Goal: Information Seeking & Learning: Learn about a topic

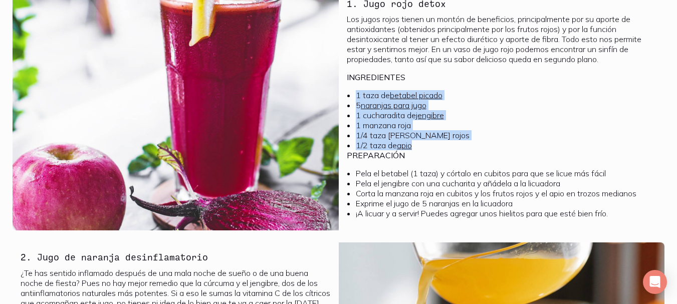
drag, startPoint x: 356, startPoint y: 95, endPoint x: 430, endPoint y: 146, distance: 90.3
click at [430, 146] on ul "1 taza de betabel picado 5 naranjas para jugo 1 cucharadita de jengibre 1 manza…" at bounding box center [502, 120] width 310 height 60
copy ul "1 taza de betabel picado 5 naranjas para jugo 1 cucharadita de jengibre 1 manza…"
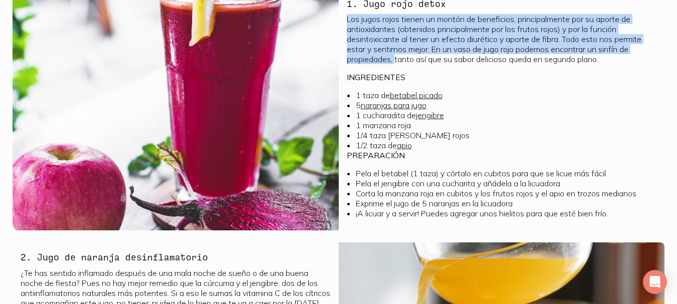
drag, startPoint x: 347, startPoint y: 18, endPoint x: 397, endPoint y: 64, distance: 68.1
click at [397, 64] on p "Los jugos rojos tienen un montón de beneficios, principalmente por su aporte de…" at bounding box center [502, 39] width 310 height 50
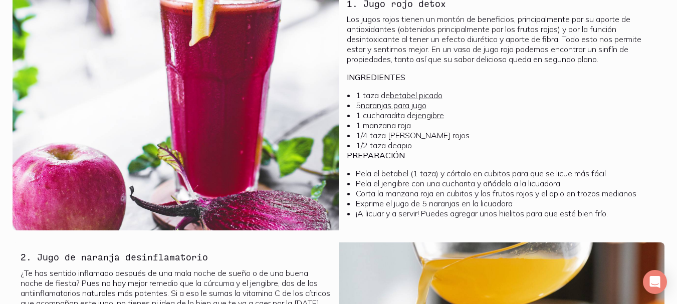
click at [437, 85] on div "Los jugos rojos tienen un montón de beneficios, principalmente por su aporte de…" at bounding box center [502, 116] width 310 height 204
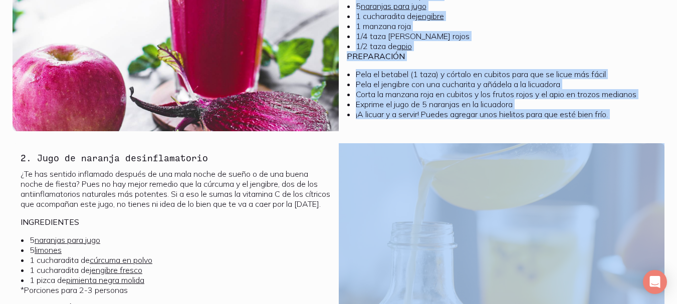
scroll to position [617, 0]
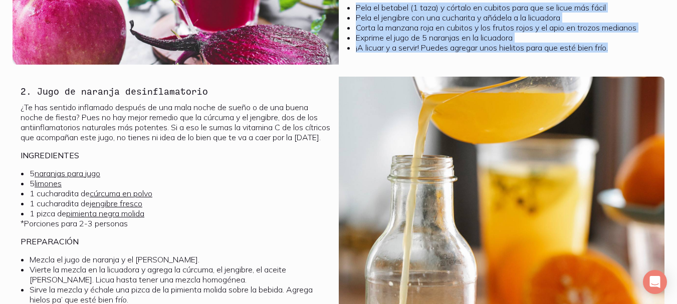
drag, startPoint x: 347, startPoint y: 102, endPoint x: 622, endPoint y: 55, distance: 279.5
copy div "1. Jugo rojo detox Los jugos rojos tienen un montón de beneficios, principalmen…"
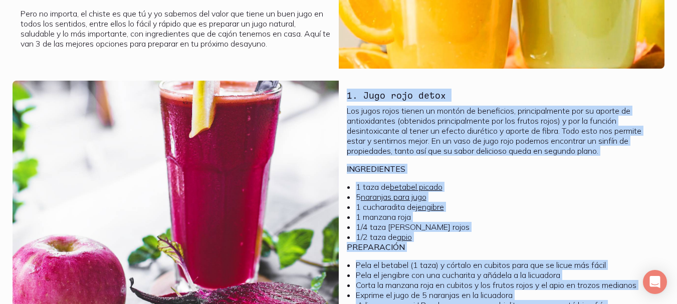
scroll to position [301, 0]
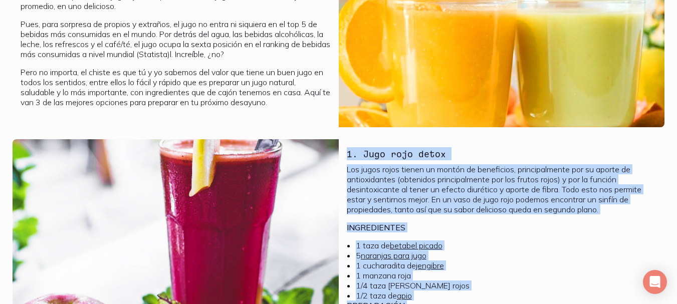
click at [374, 203] on p "Los jugos rojos tienen un montón de beneficios, principalmente por su aporte de…" at bounding box center [502, 189] width 310 height 50
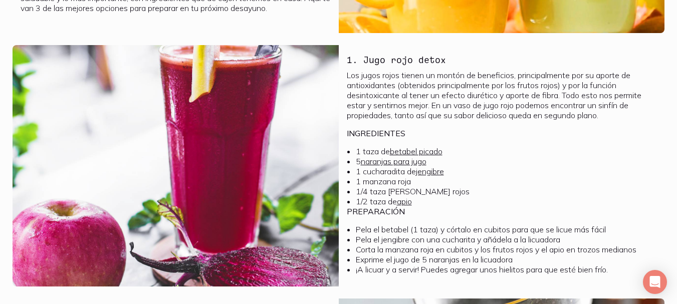
scroll to position [451, 0]
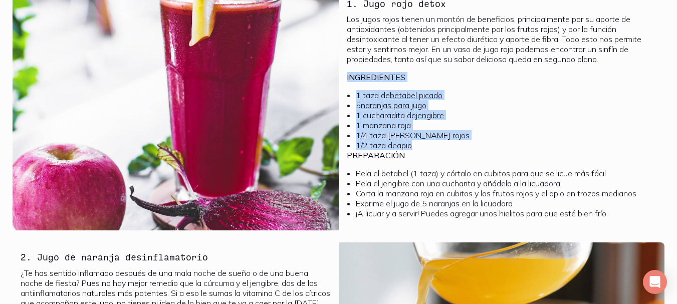
drag, startPoint x: 347, startPoint y: 77, endPoint x: 420, endPoint y: 146, distance: 100.6
click at [420, 146] on div "Los jugos rojos tienen un montón de beneficios, principalmente por su aporte de…" at bounding box center [502, 116] width 310 height 204
copy div "INGREDIENTES 1 taza de betabel picado 5 naranjas para jugo 1 cucharadita de jen…"
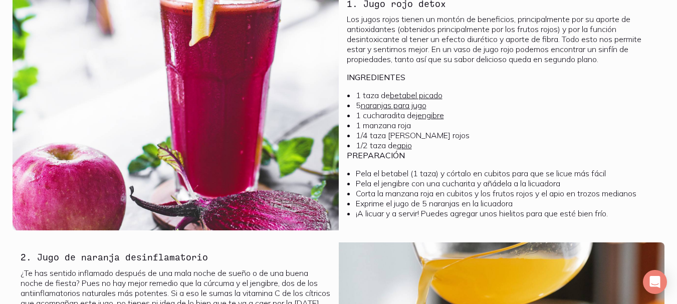
click at [454, 160] on p "PREPARACIÓN" at bounding box center [502, 155] width 310 height 10
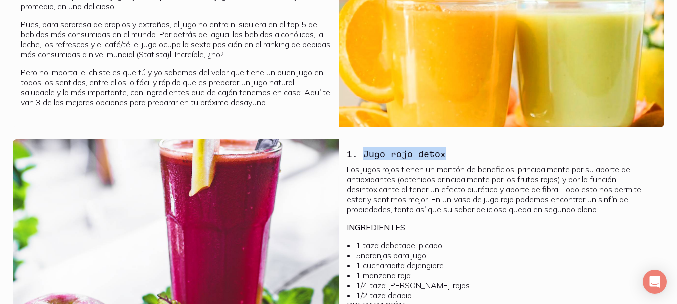
drag, startPoint x: 364, startPoint y: 153, endPoint x: 446, endPoint y: 159, distance: 82.4
click at [446, 159] on div "1. Jugo rojo detox Los jugos rojos tienen un montón de beneficios, principalmen…" at bounding box center [502, 259] width 326 height 241
copy h3 "Jugo rojo detox"
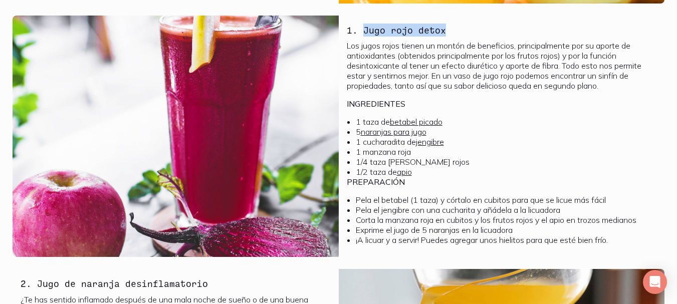
scroll to position [401, 0]
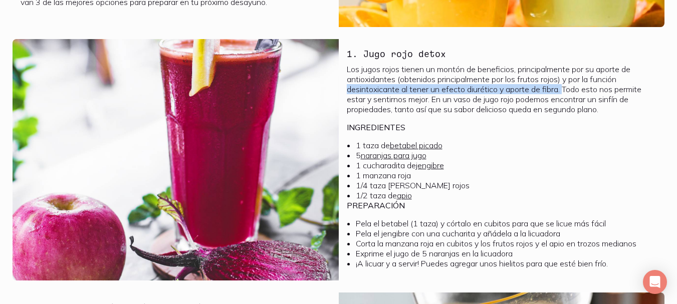
drag, startPoint x: 348, startPoint y: 89, endPoint x: 563, endPoint y: 92, distance: 214.9
click at [563, 92] on p "Los jugos rojos tienen un montón de beneficios, principalmente por su aporte de…" at bounding box center [502, 89] width 310 height 50
copy p "desintoxicante al tener un efecto diurético y aporte de fibra."
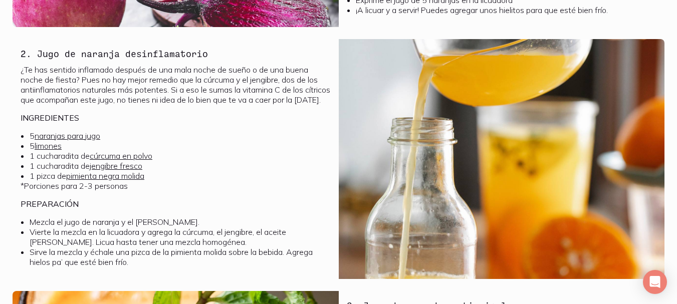
scroll to position [651, 0]
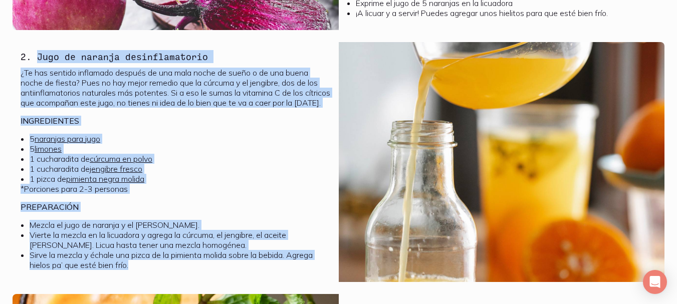
drag, startPoint x: 38, startPoint y: 56, endPoint x: 132, endPoint y: 276, distance: 239.8
click at [132, 276] on div "2. Jugo de naranja desinflamatorio ¿Te has sentido inflamado después de una mal…" at bounding box center [176, 161] width 326 height 239
copy div "Jugo de naranja desinflamatorio ¿Te has sentido inflamado después de una mala n…"
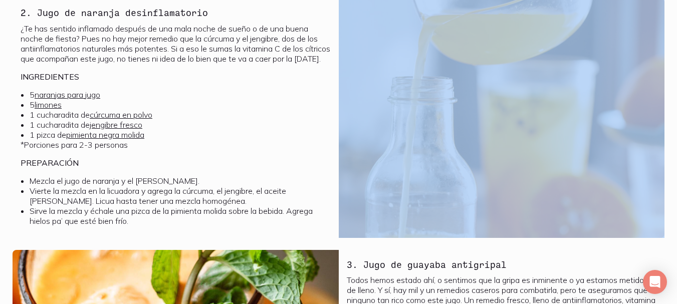
scroll to position [445, 0]
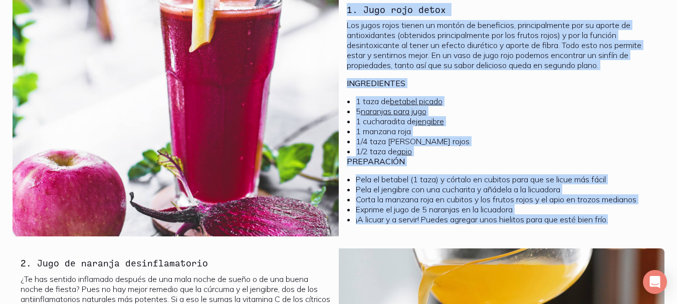
drag, startPoint x: 347, startPoint y: 103, endPoint x: 630, endPoint y: 220, distance: 305.8
click at [630, 220] on div "1. Jugo rojo detox Los jugos rojos tienen un montón de beneficios, principalmen…" at bounding box center [502, 115] width 326 height 241
copy div "1. Jugo rojo detox Los jugos rojos tienen un montón de beneficios, principalmen…"
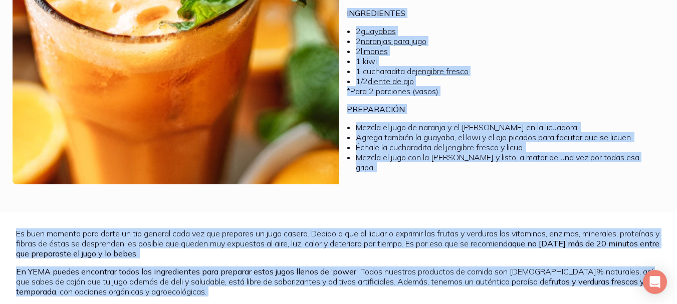
scroll to position [1020, 0]
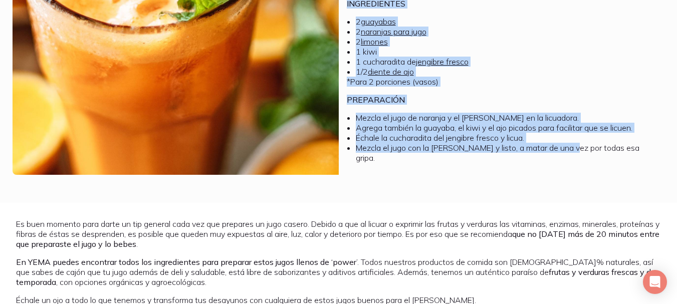
drag, startPoint x: 364, startPoint y: 68, endPoint x: 548, endPoint y: 173, distance: 212.9
copy div "Jugo de guayaba antigripal Todos hemos estado ahí, o sentimos que la gripa es i…"
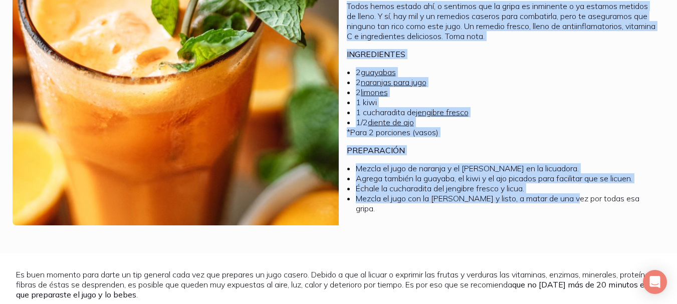
scroll to position [970, 0]
copy div "Jugo de guayaba antigripal Todos hemos estado ahí, o sentimos que la gripa es i…"
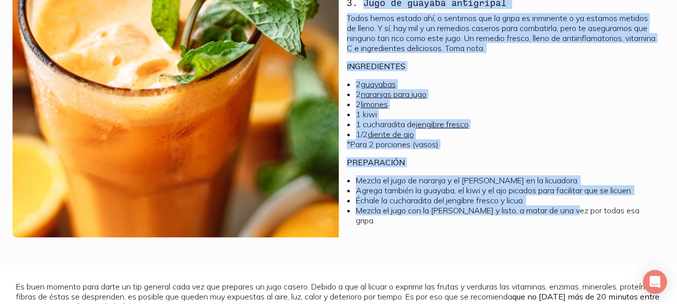
scroll to position [920, 0]
